Goal: Task Accomplishment & Management: Manage account settings

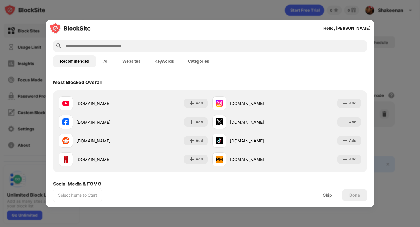
scroll to position [29, 0]
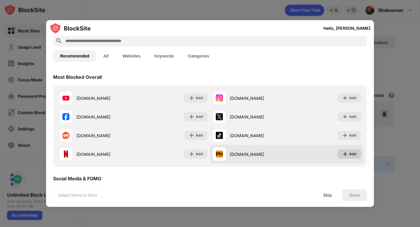
click at [354, 155] on div "Add" at bounding box center [352, 154] width 7 height 6
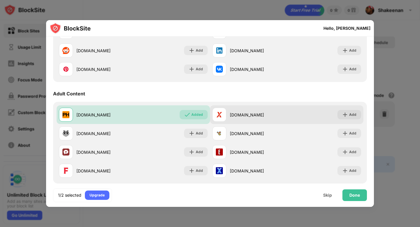
scroll to position [245, 0]
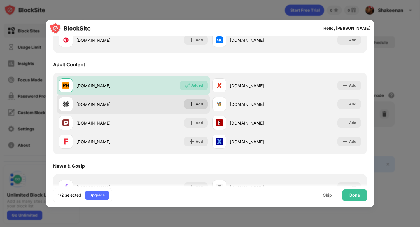
click at [201, 105] on div "Add" at bounding box center [199, 104] width 7 height 6
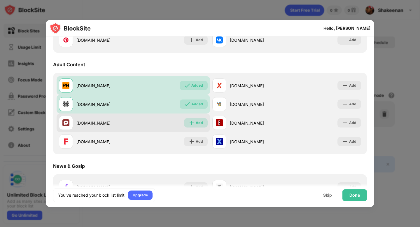
click at [196, 121] on div "Add" at bounding box center [199, 123] width 7 height 6
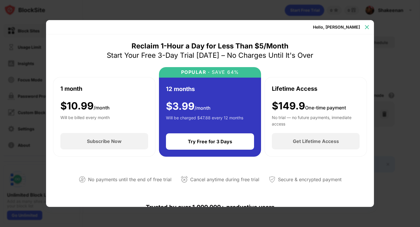
click at [365, 27] on img at bounding box center [367, 27] width 6 height 6
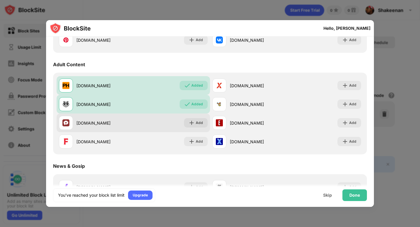
click at [198, 128] on div "[DOMAIN_NAME] Add" at bounding box center [134, 123] width 154 height 19
click at [198, 123] on div "Add" at bounding box center [199, 123] width 7 height 6
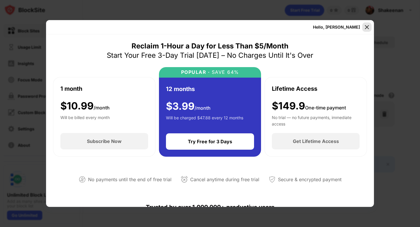
click at [366, 26] on img at bounding box center [367, 27] width 6 height 6
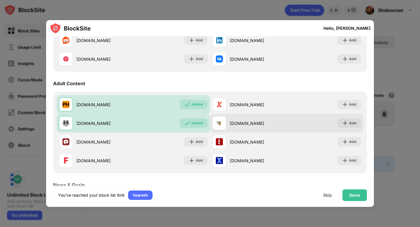
scroll to position [226, 0]
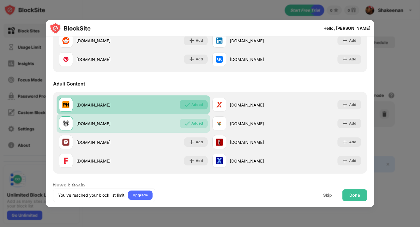
click at [194, 102] on div "Added" at bounding box center [198, 105] width 12 height 6
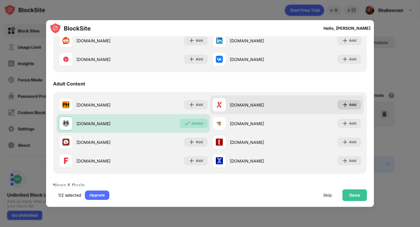
click at [349, 103] on div "Add" at bounding box center [350, 104] width 24 height 9
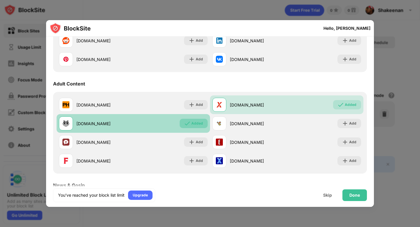
click at [188, 124] on img at bounding box center [188, 124] width 6 height 6
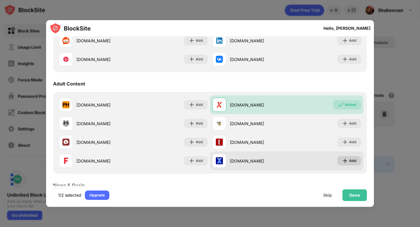
click at [353, 163] on div "Add" at bounding box center [352, 161] width 7 height 6
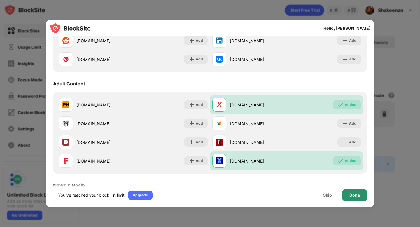
click at [359, 196] on div "Done" at bounding box center [355, 195] width 11 height 5
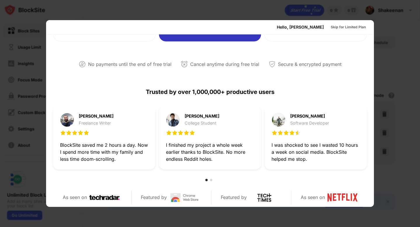
scroll to position [121, 0]
